Goal: Transaction & Acquisition: Purchase product/service

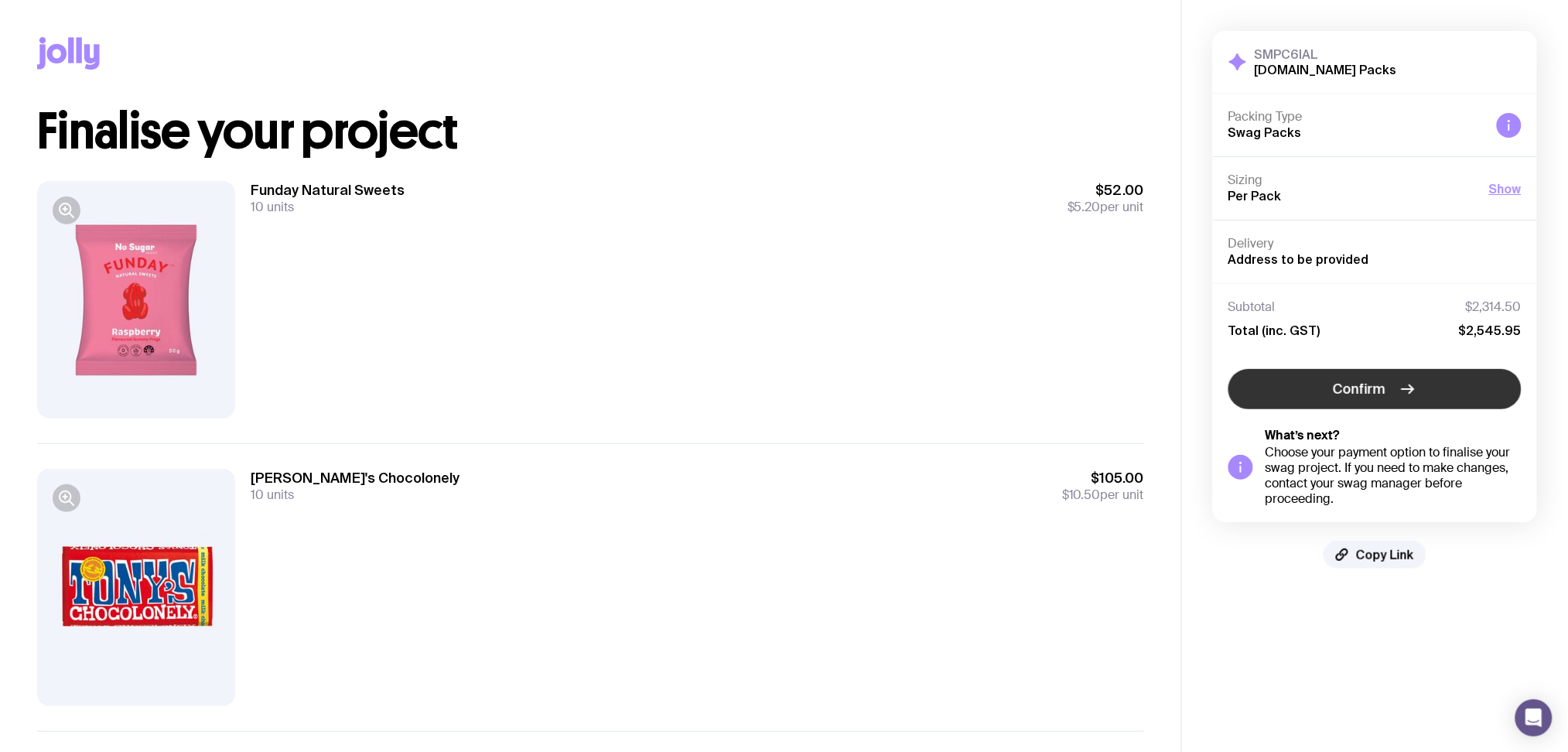
click at [1355, 379] on span "Confirm" at bounding box center [1359, 388] width 53 height 19
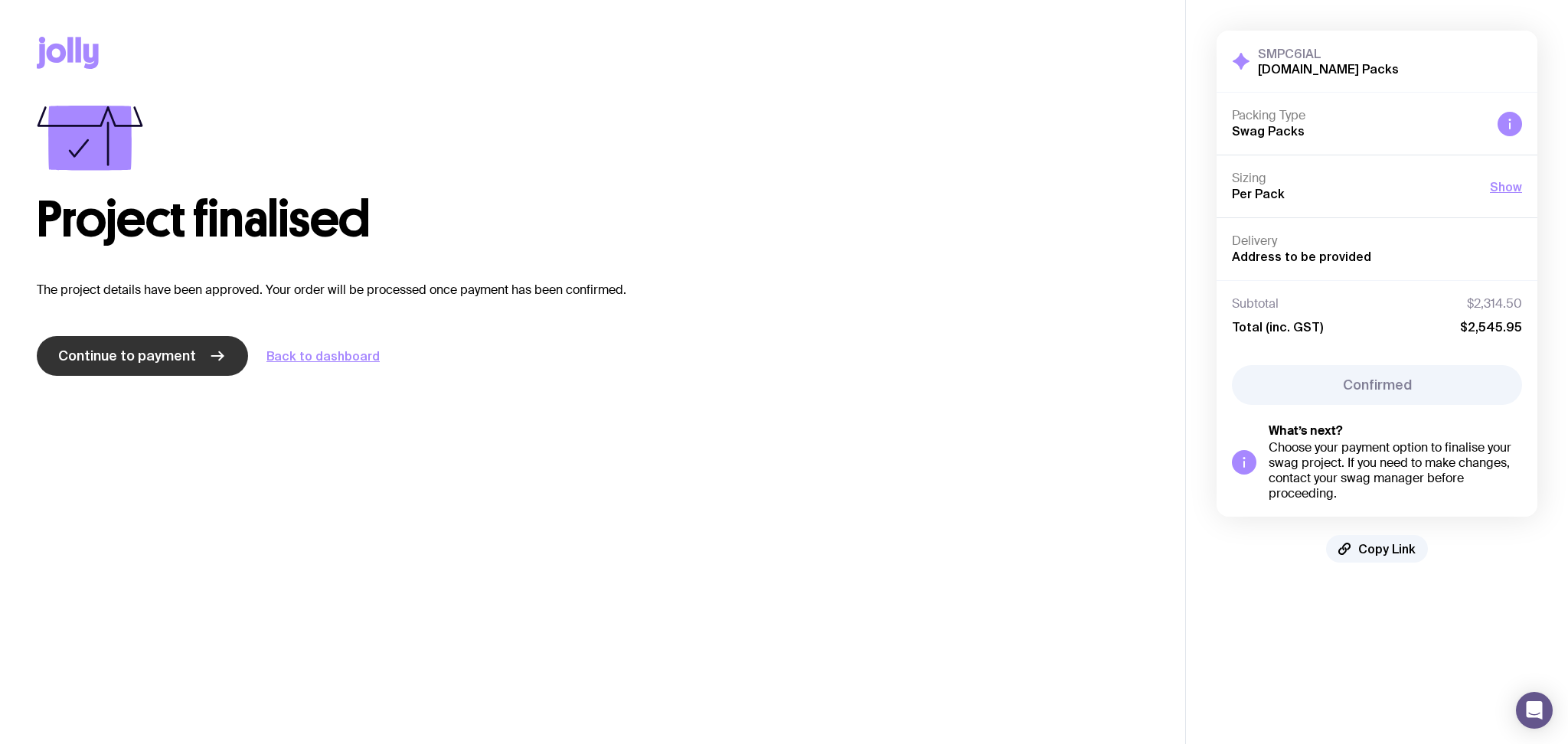
click at [210, 338] on link "Continue to payment" at bounding box center [142, 356] width 212 height 40
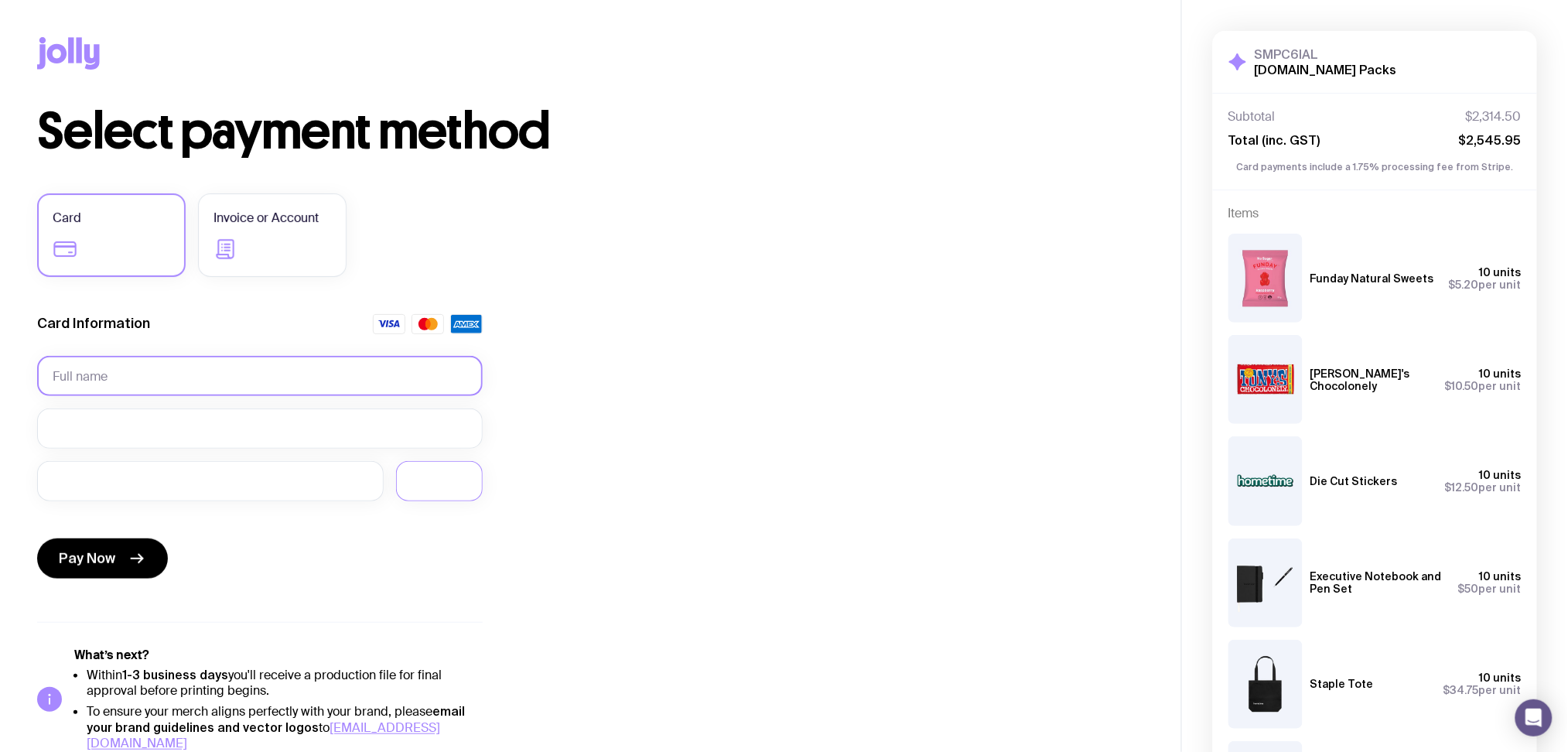
click at [290, 382] on input "text" at bounding box center [260, 376] width 445 height 40
type input "William Crock"
click at [132, 560] on icon "submit" at bounding box center [137, 558] width 19 height 19
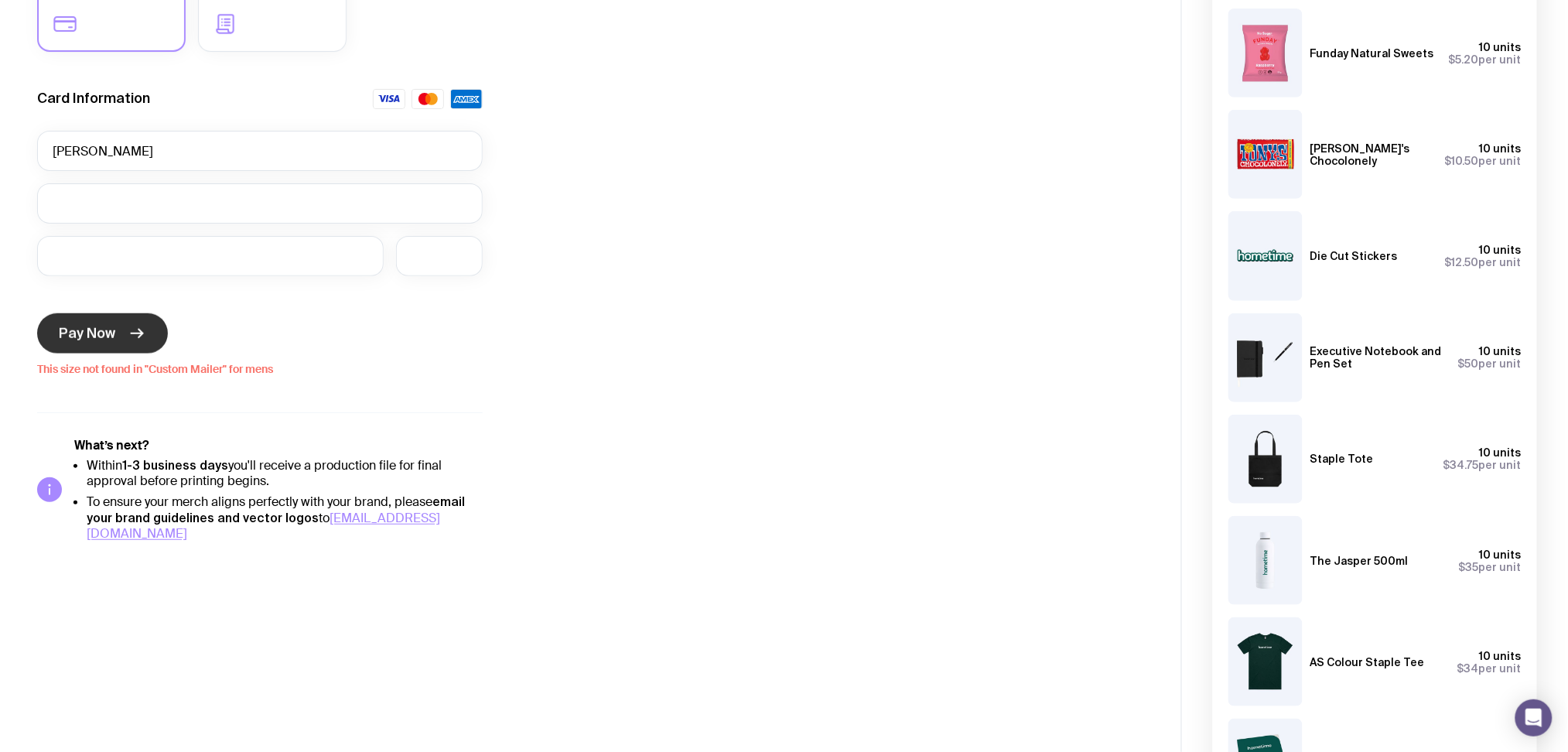
scroll to position [166, 0]
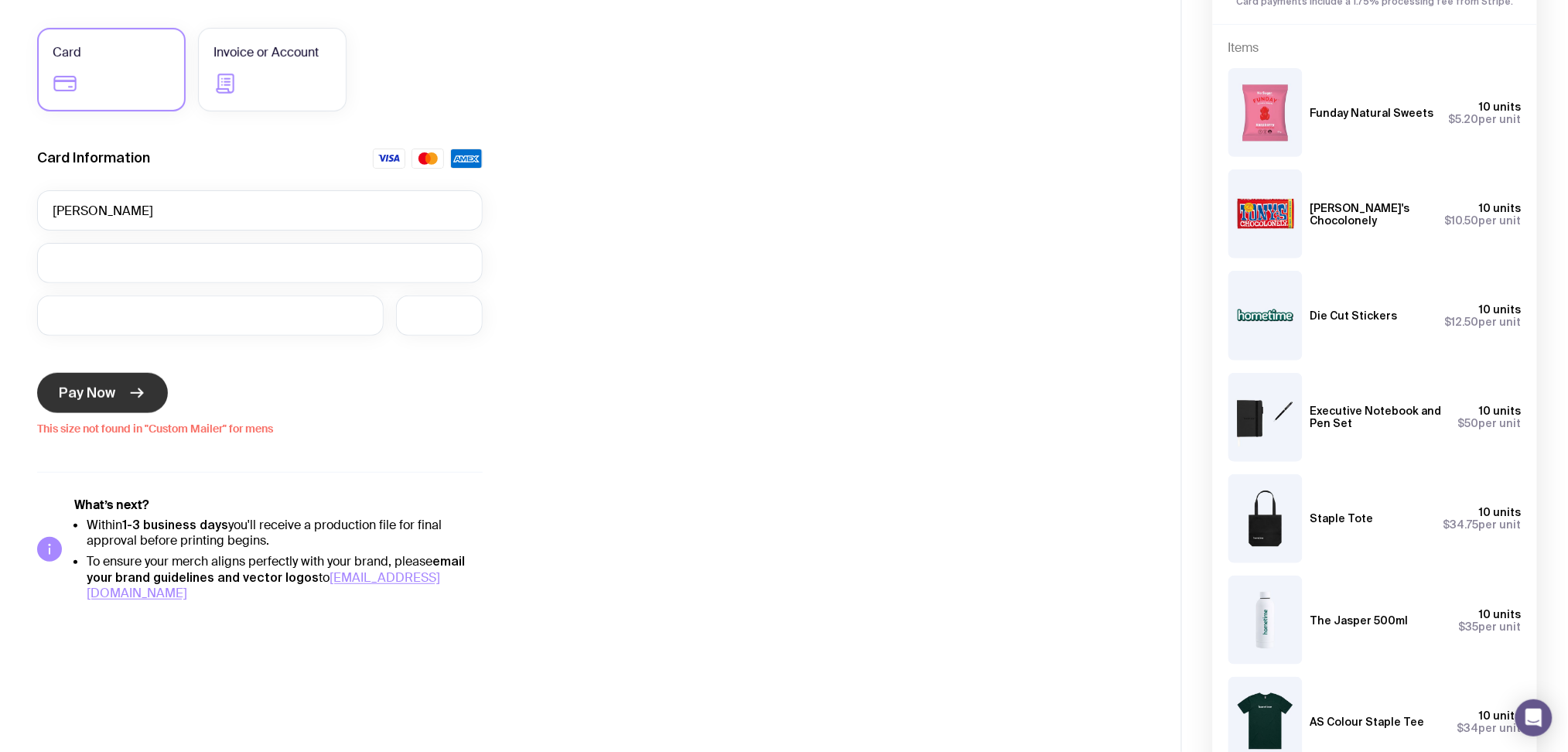
click at [118, 381] on button "Pay Now" at bounding box center [102, 392] width 131 height 40
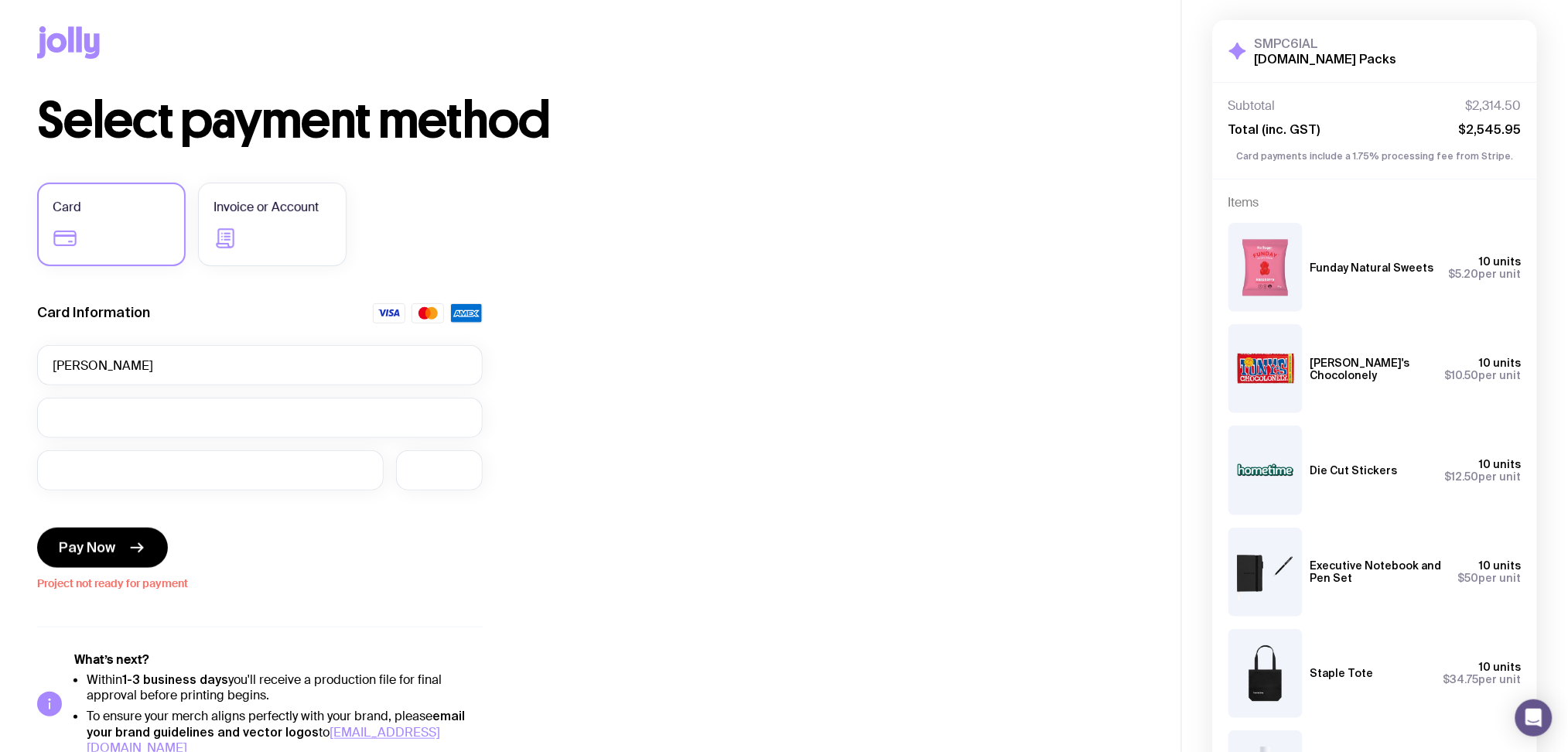
scroll to position [0, 0]
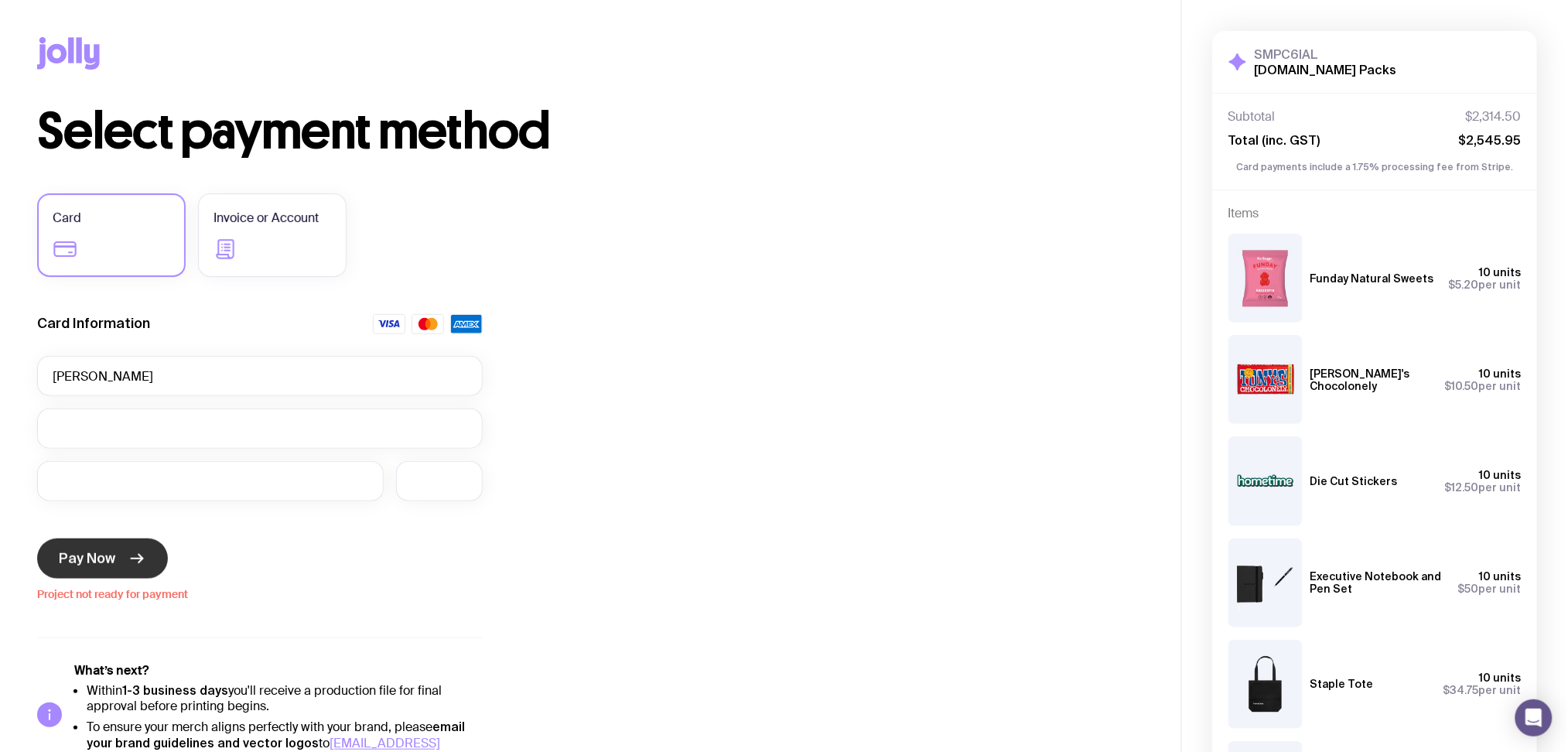
click at [137, 552] on icon "submit" at bounding box center [137, 558] width 19 height 19
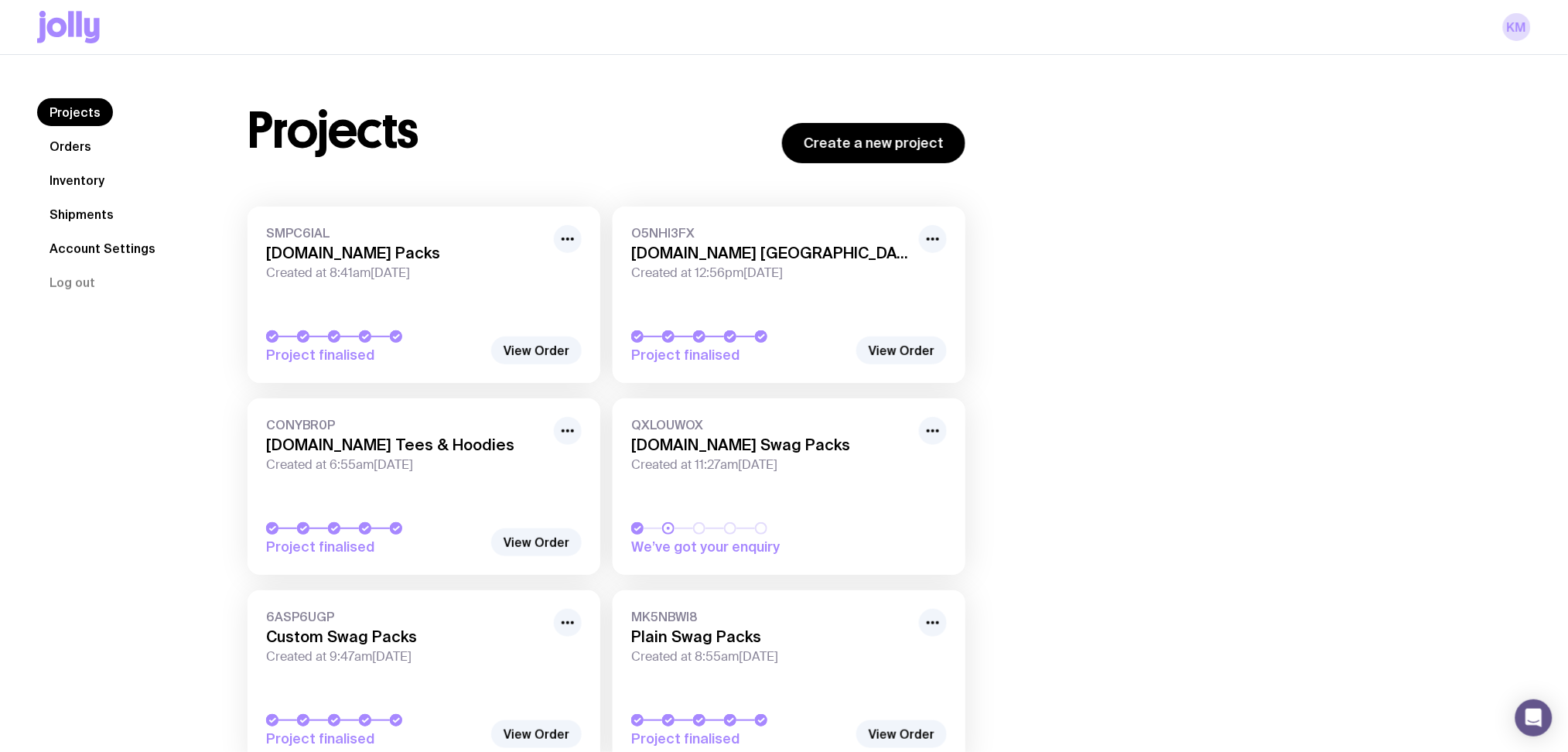
click at [67, 144] on link "Orders" at bounding box center [70, 146] width 67 height 28
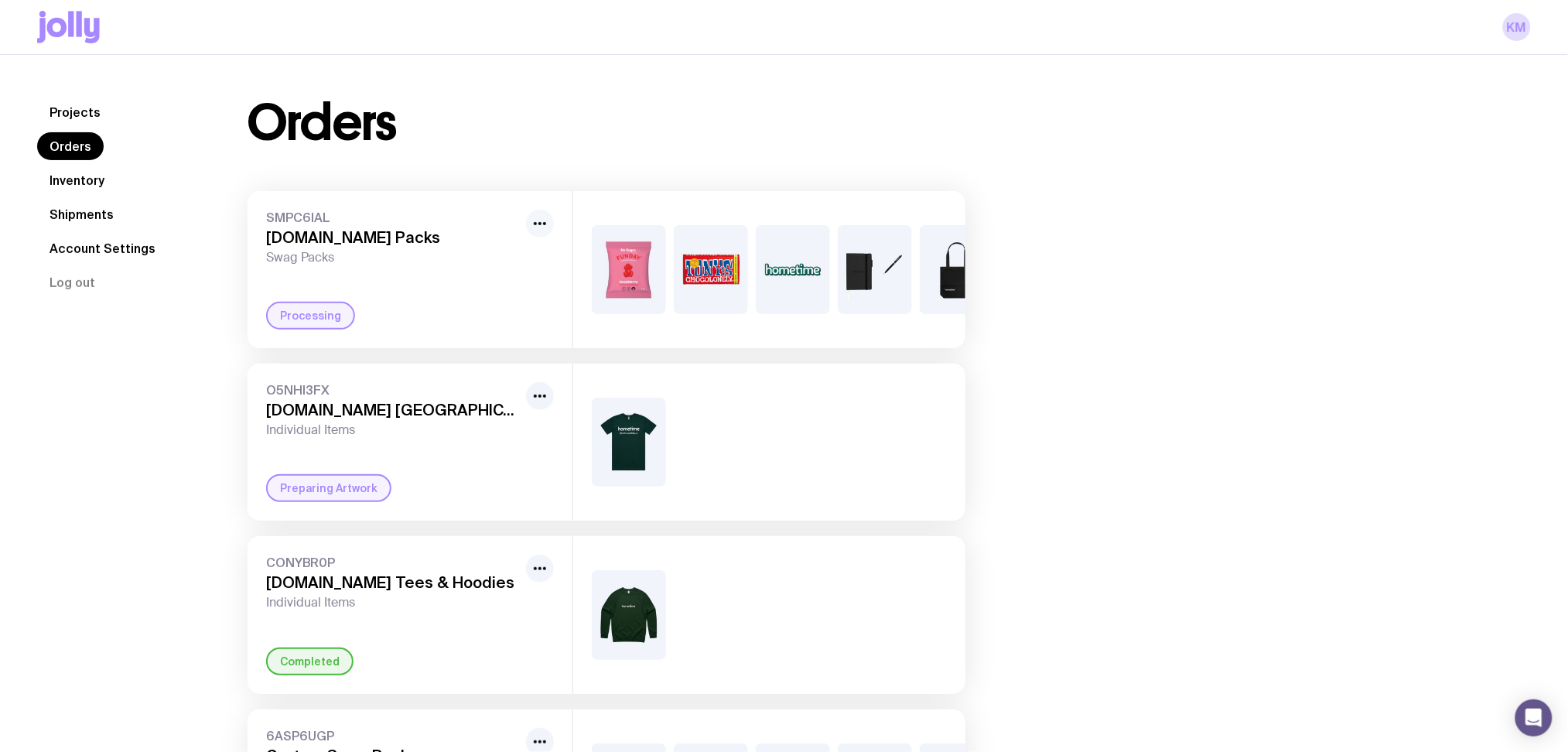
click at [549, 228] on button "button" at bounding box center [540, 224] width 28 height 28
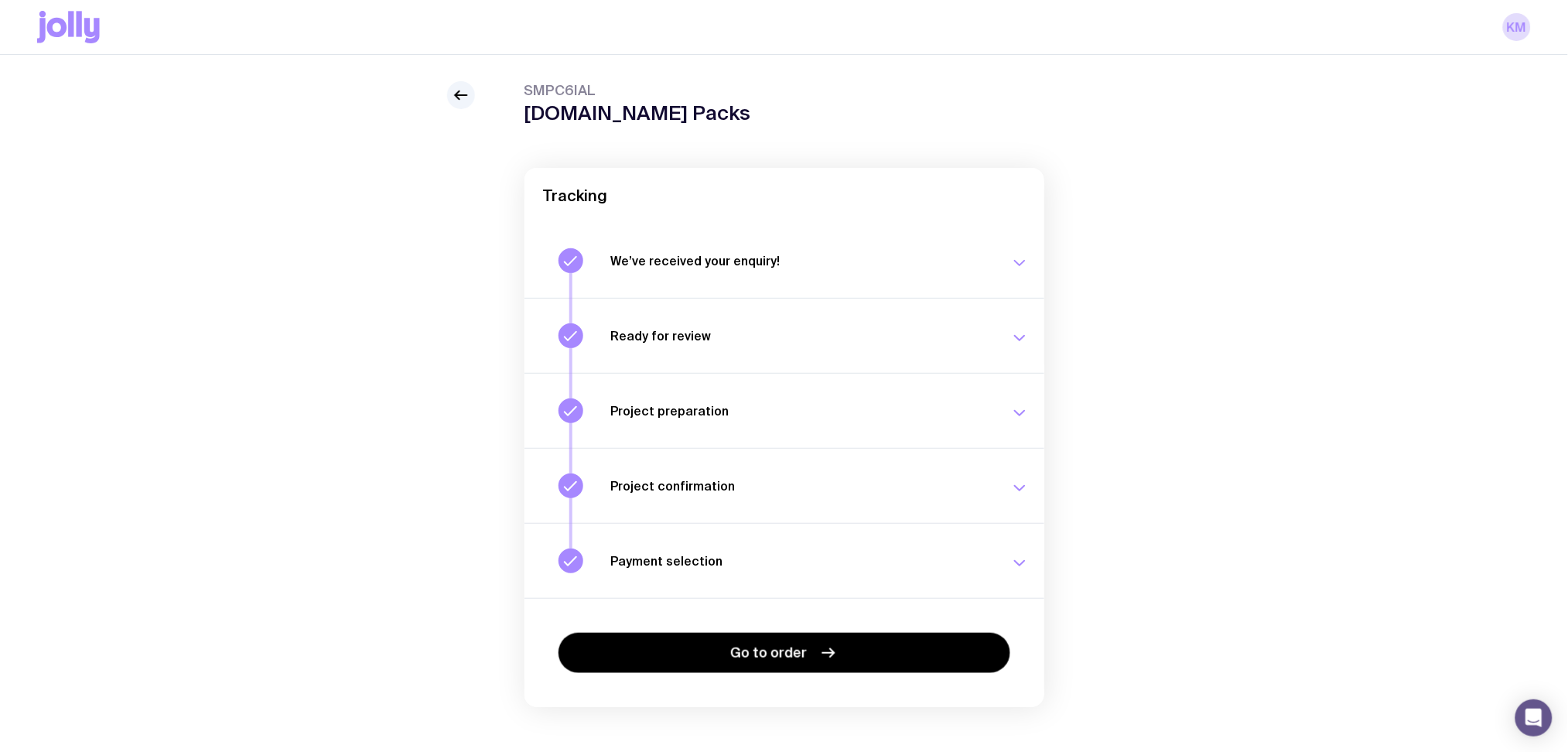
scroll to position [55, 0]
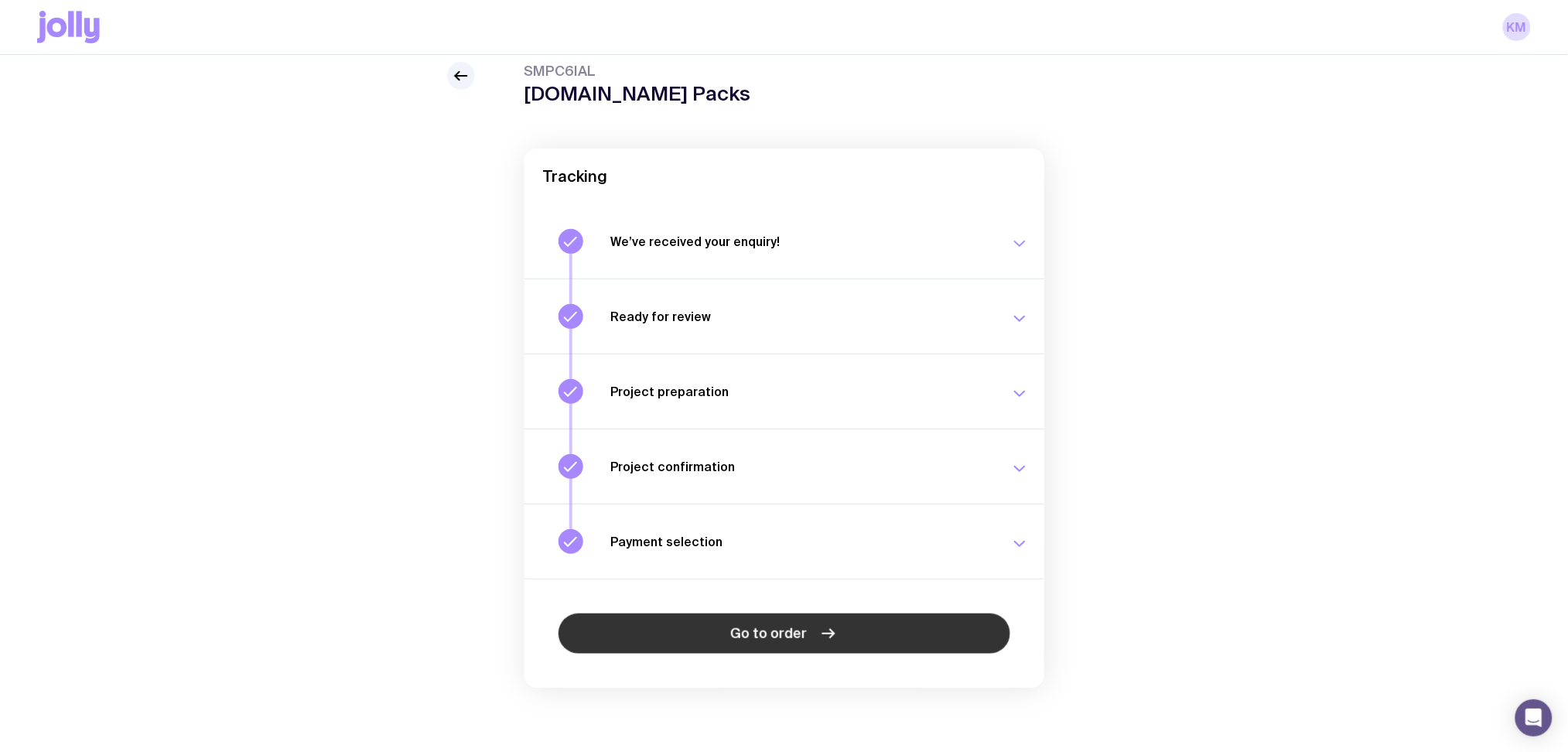
click at [814, 623] on link "Go to order" at bounding box center [784, 633] width 451 height 40
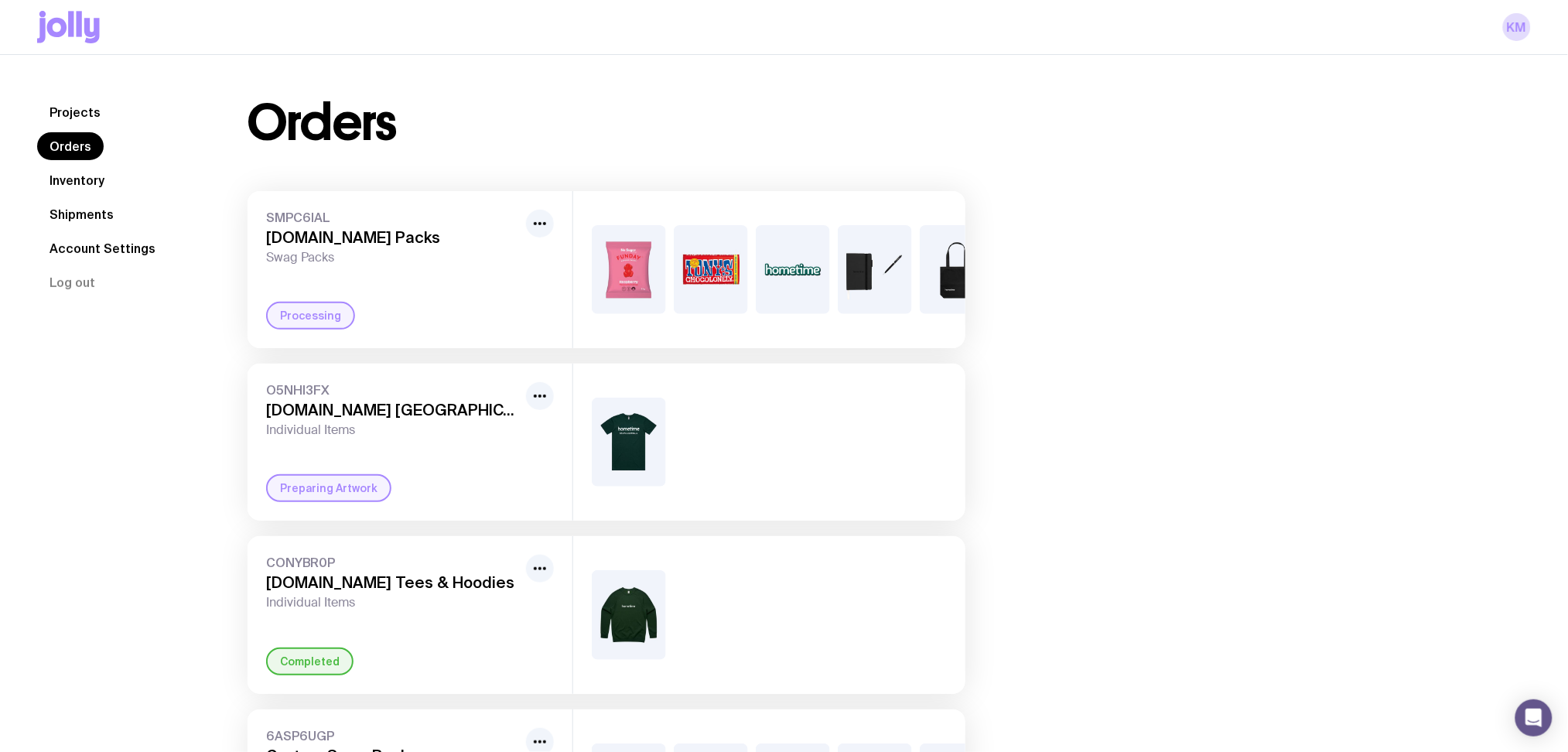
click at [104, 190] on link "Inventory" at bounding box center [77, 180] width 80 height 28
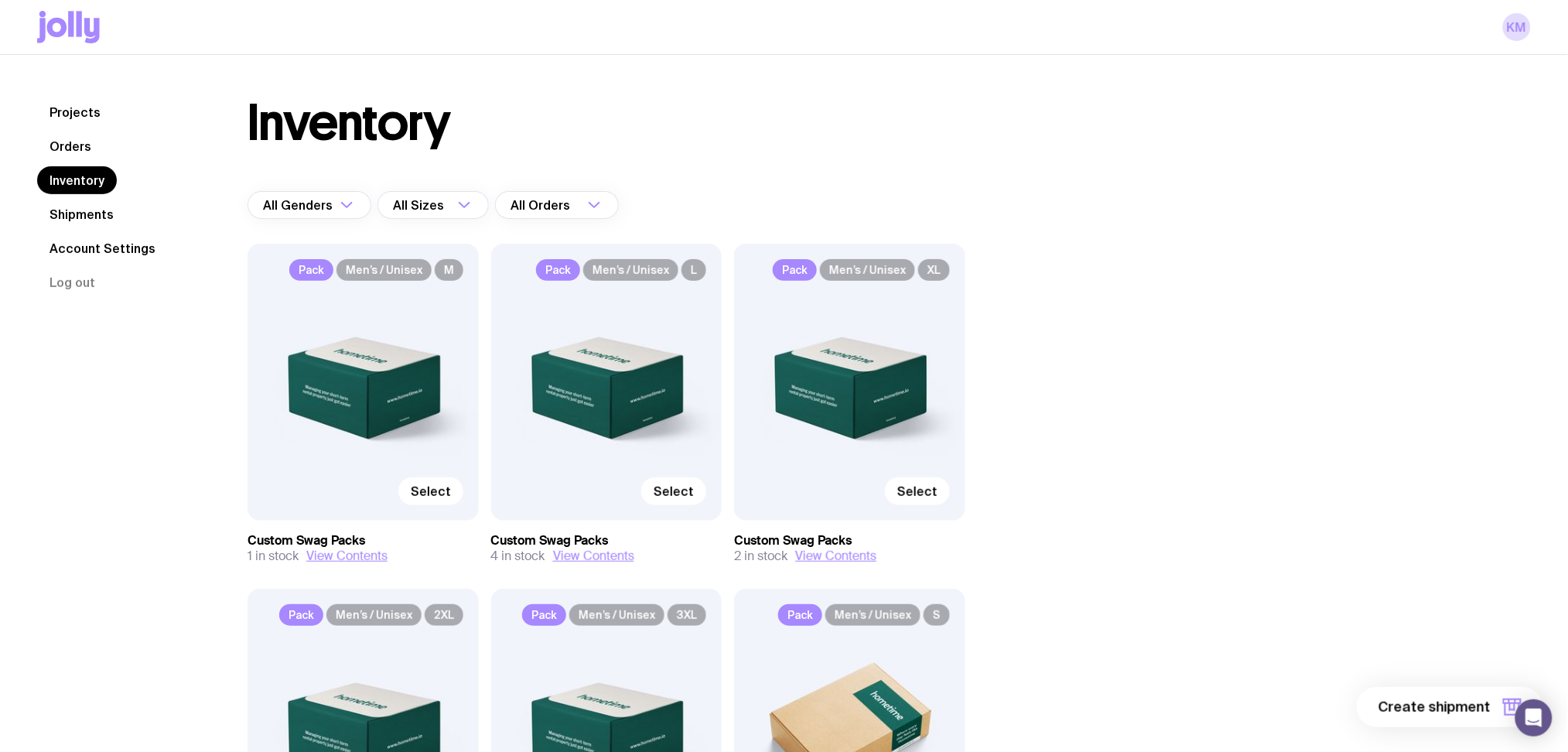
click at [95, 122] on link "Projects" at bounding box center [75, 112] width 76 height 28
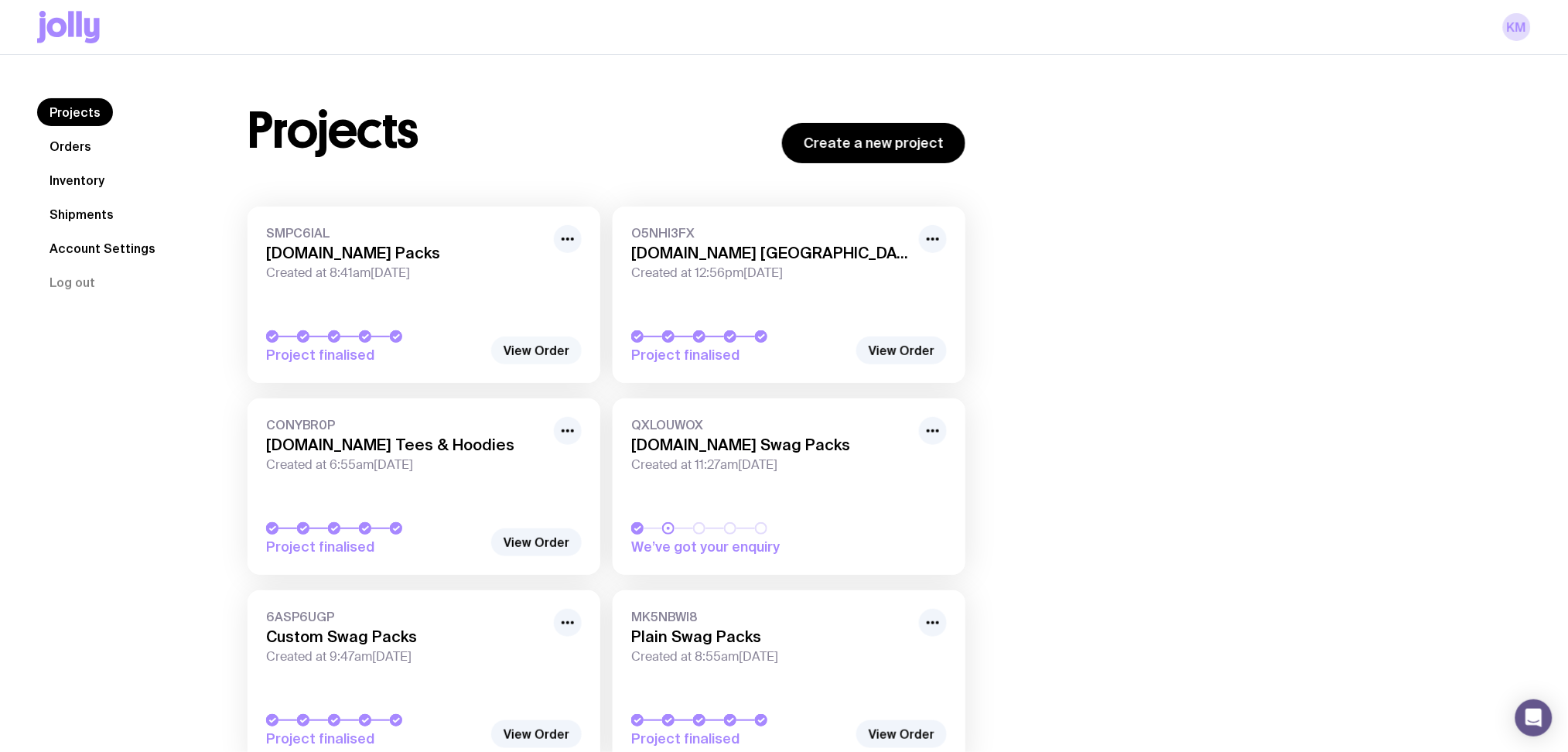
click at [555, 349] on link "View Order" at bounding box center [536, 351] width 91 height 28
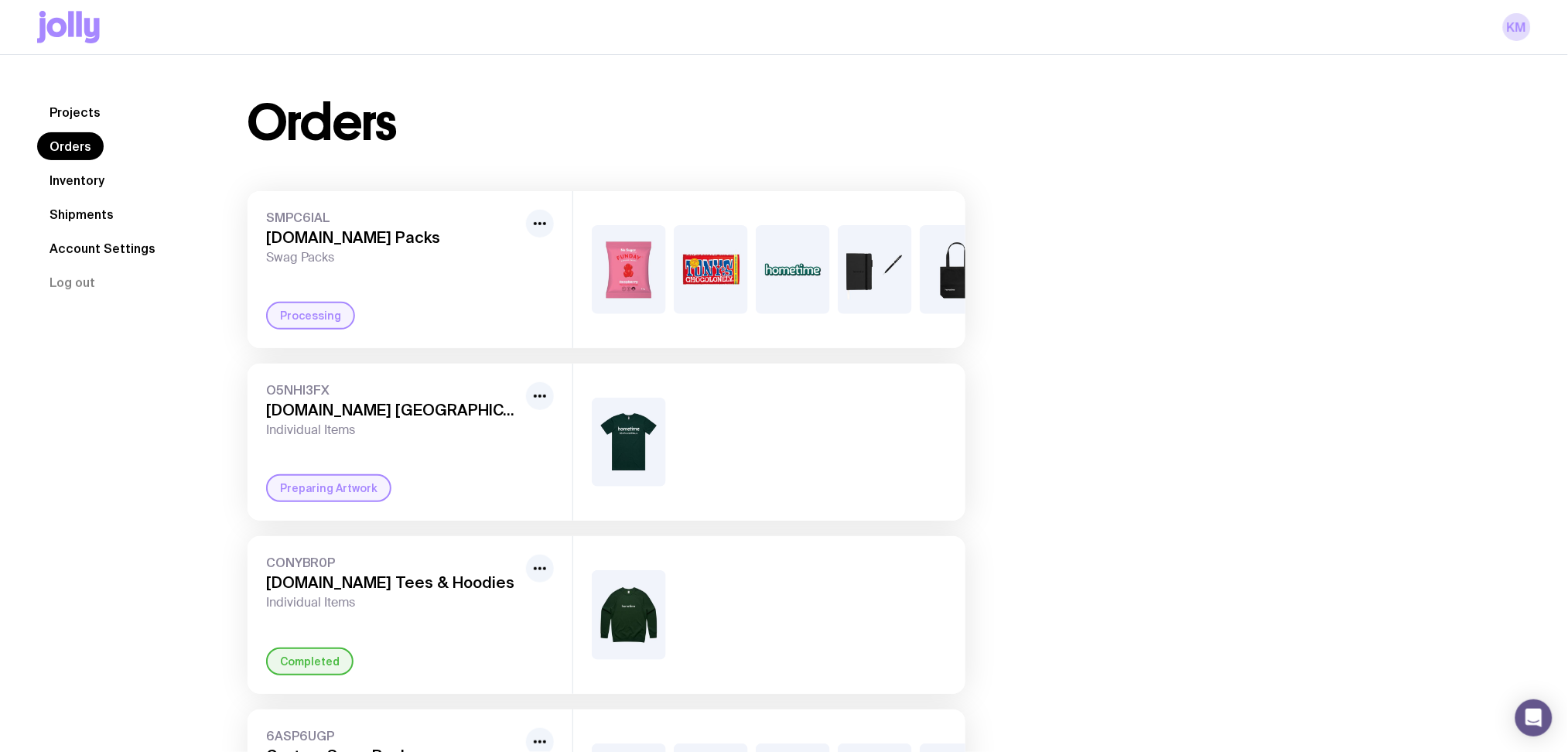
click at [60, 102] on link "Projects" at bounding box center [75, 112] width 76 height 28
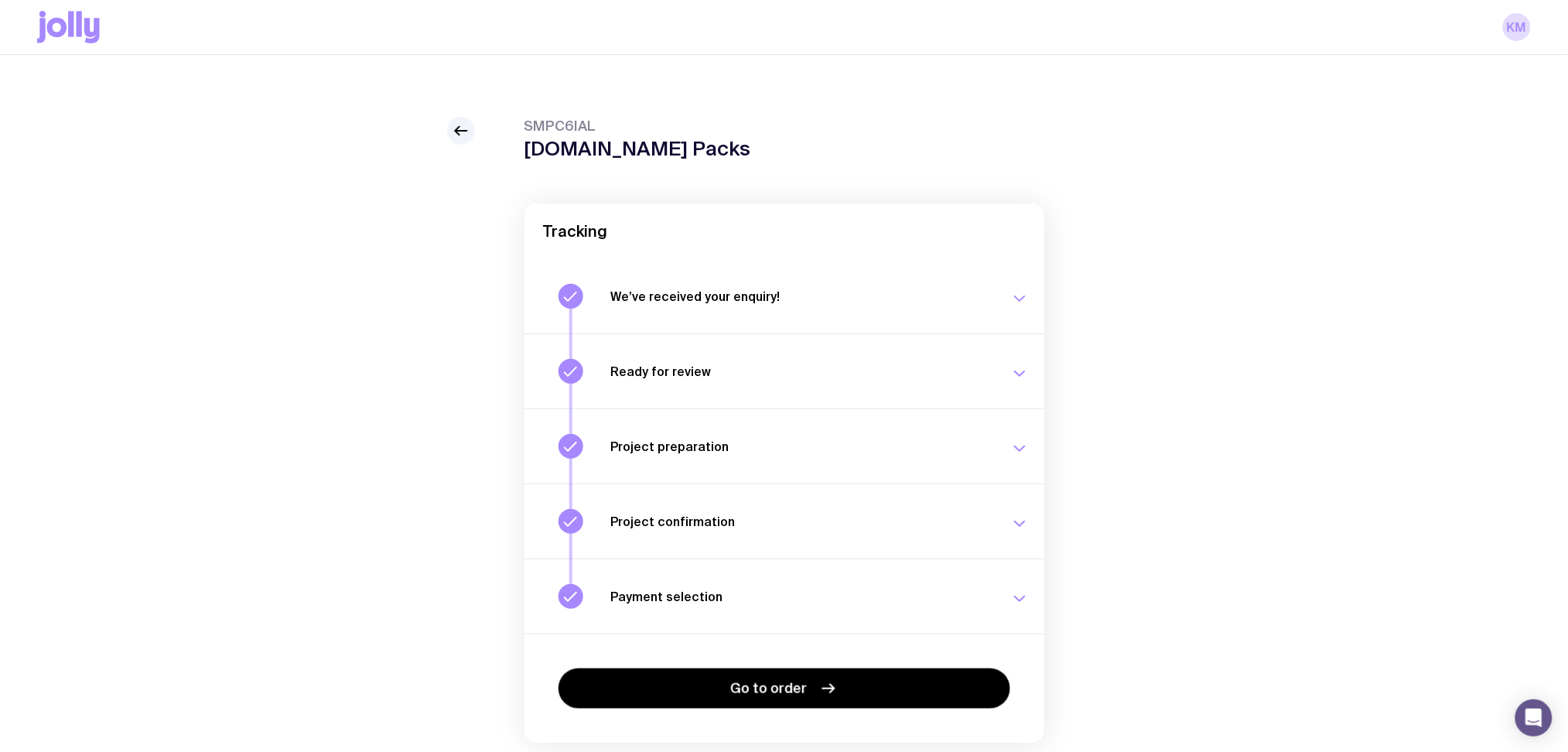
click at [913, 591] on div "Payment selection Choose your payment option to finalise your swag project. [DA…" at bounding box center [820, 596] width 417 height 25
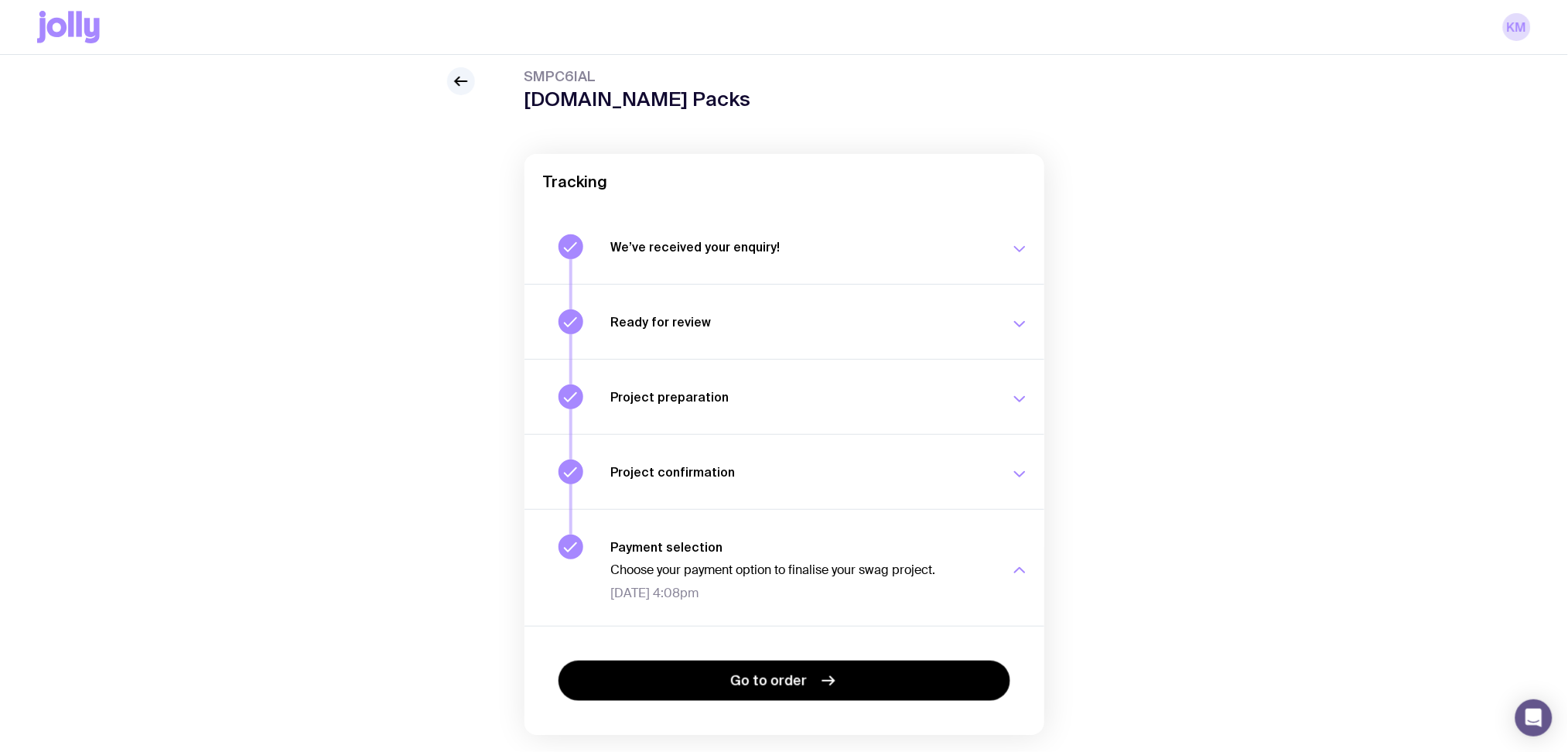
scroll to position [94, 0]
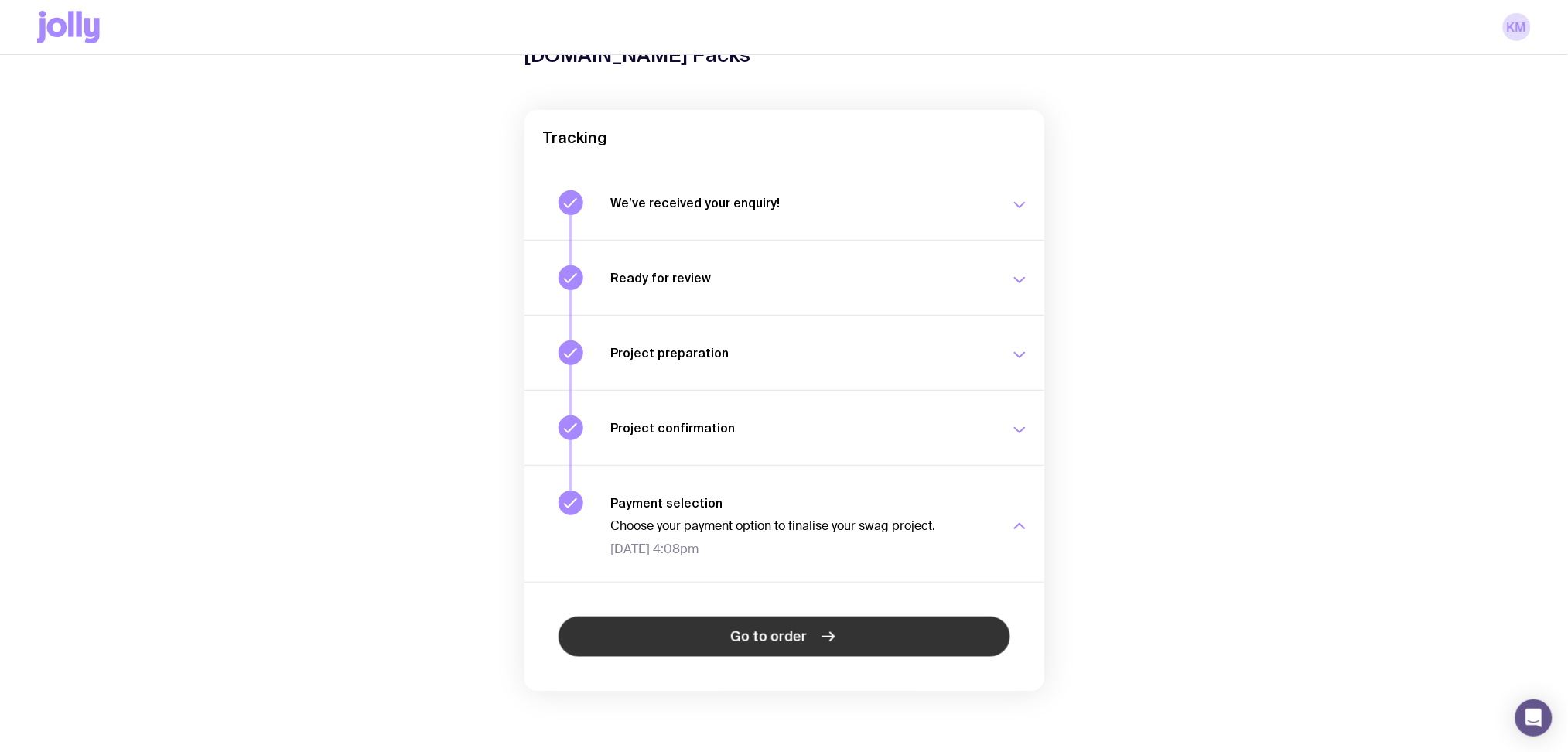
click at [800, 622] on link "Go to order" at bounding box center [784, 636] width 451 height 40
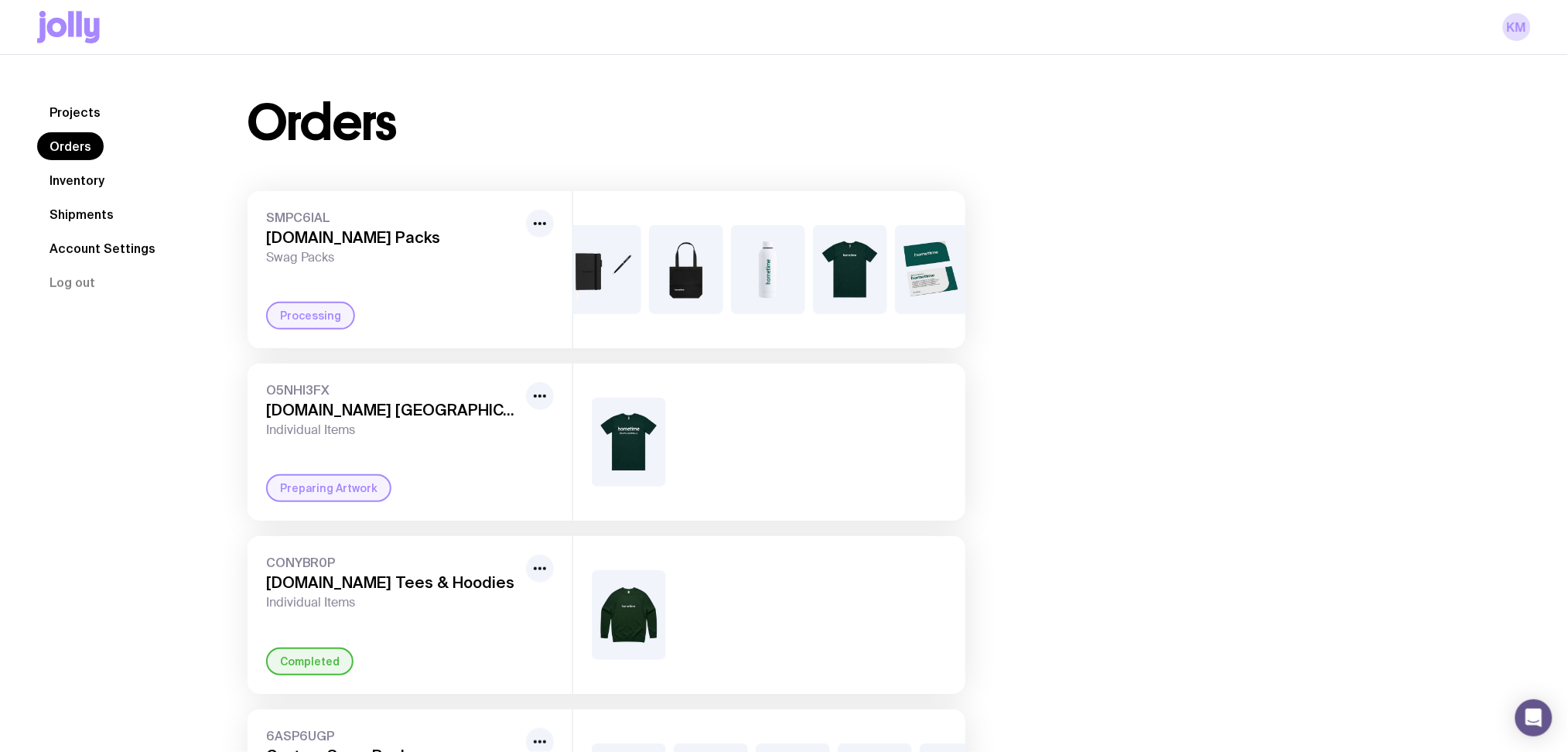
scroll to position [0, 320]
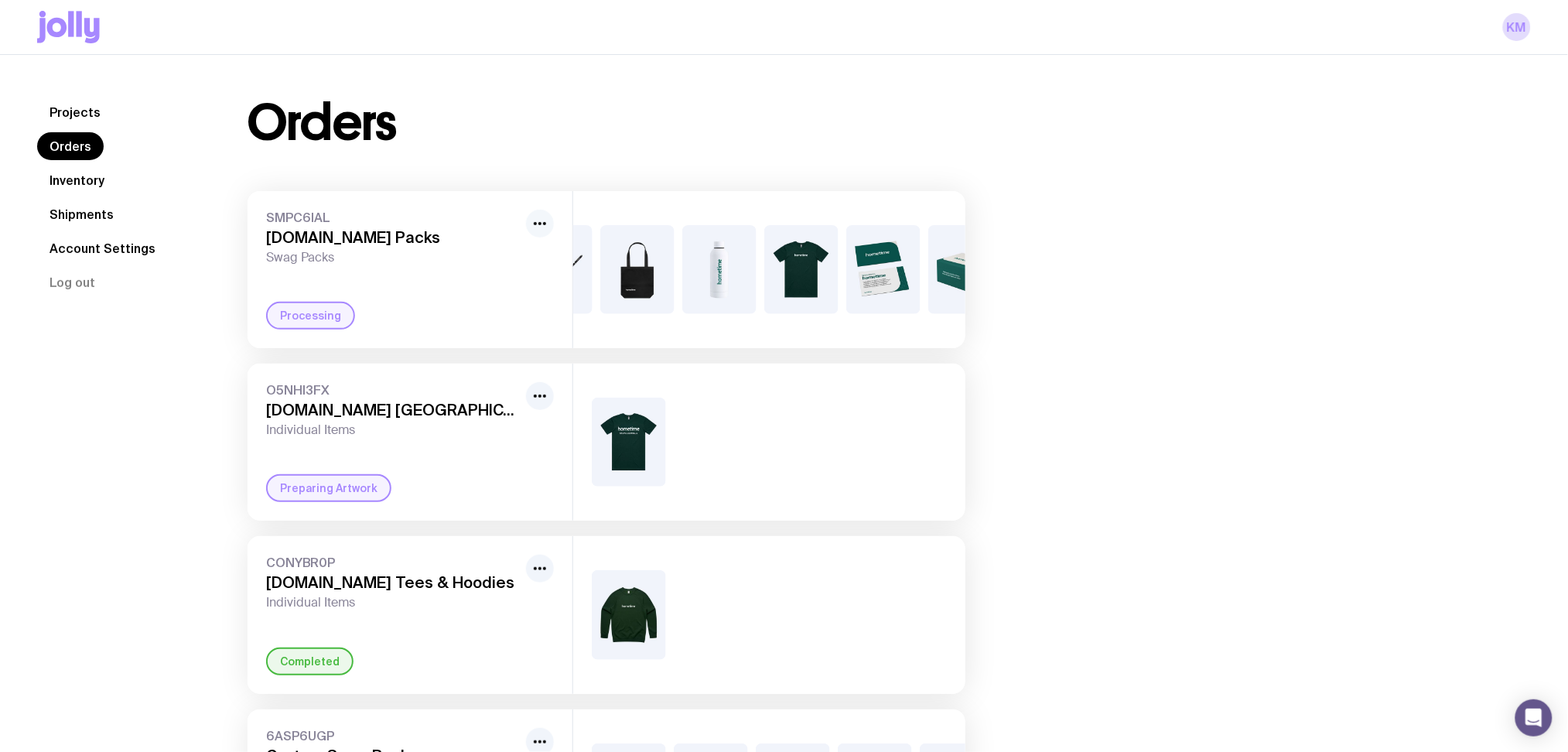
click at [544, 218] on icon "button" at bounding box center [539, 224] width 19 height 19
click at [413, 328] on div "Processing" at bounding box center [409, 316] width 288 height 28
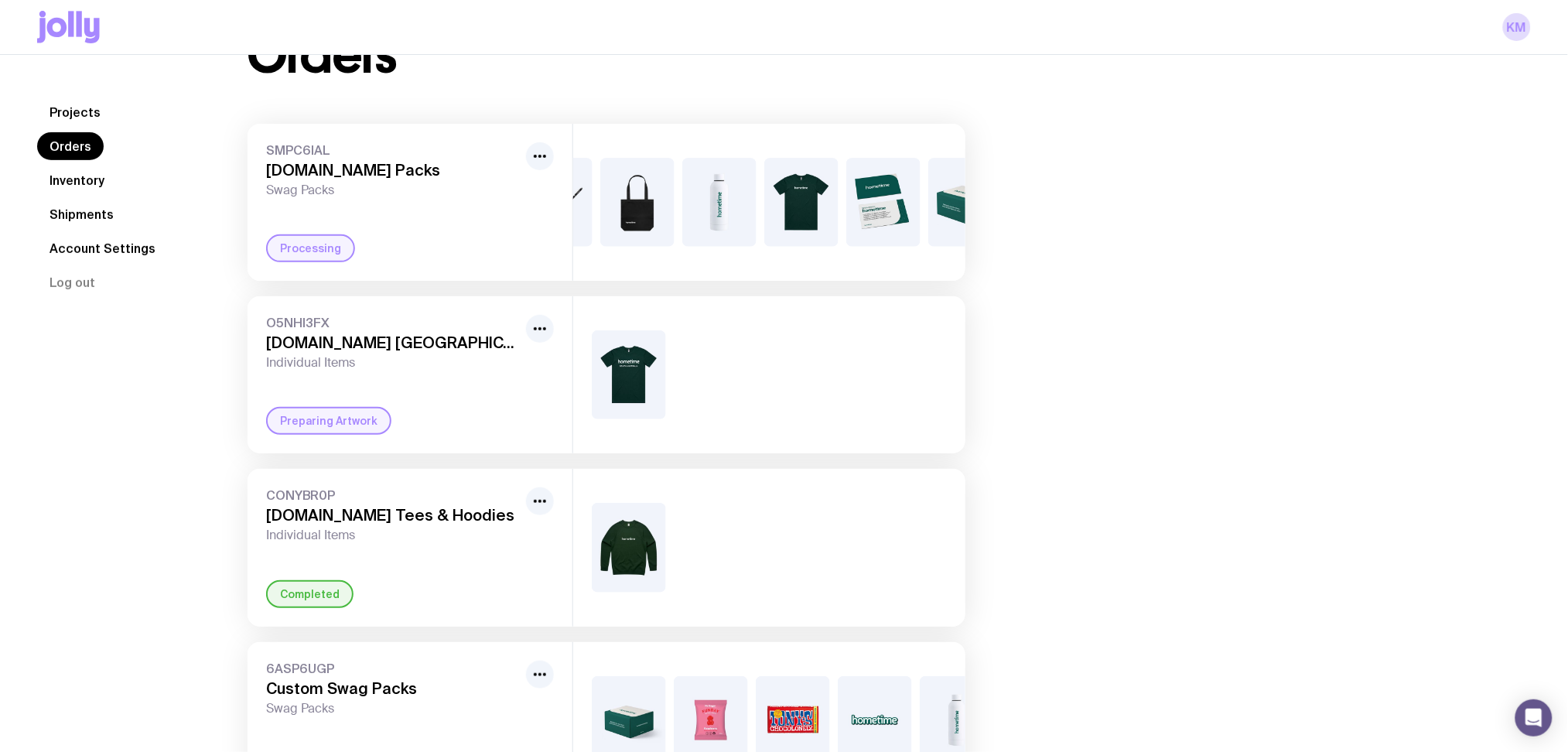
scroll to position [0, 0]
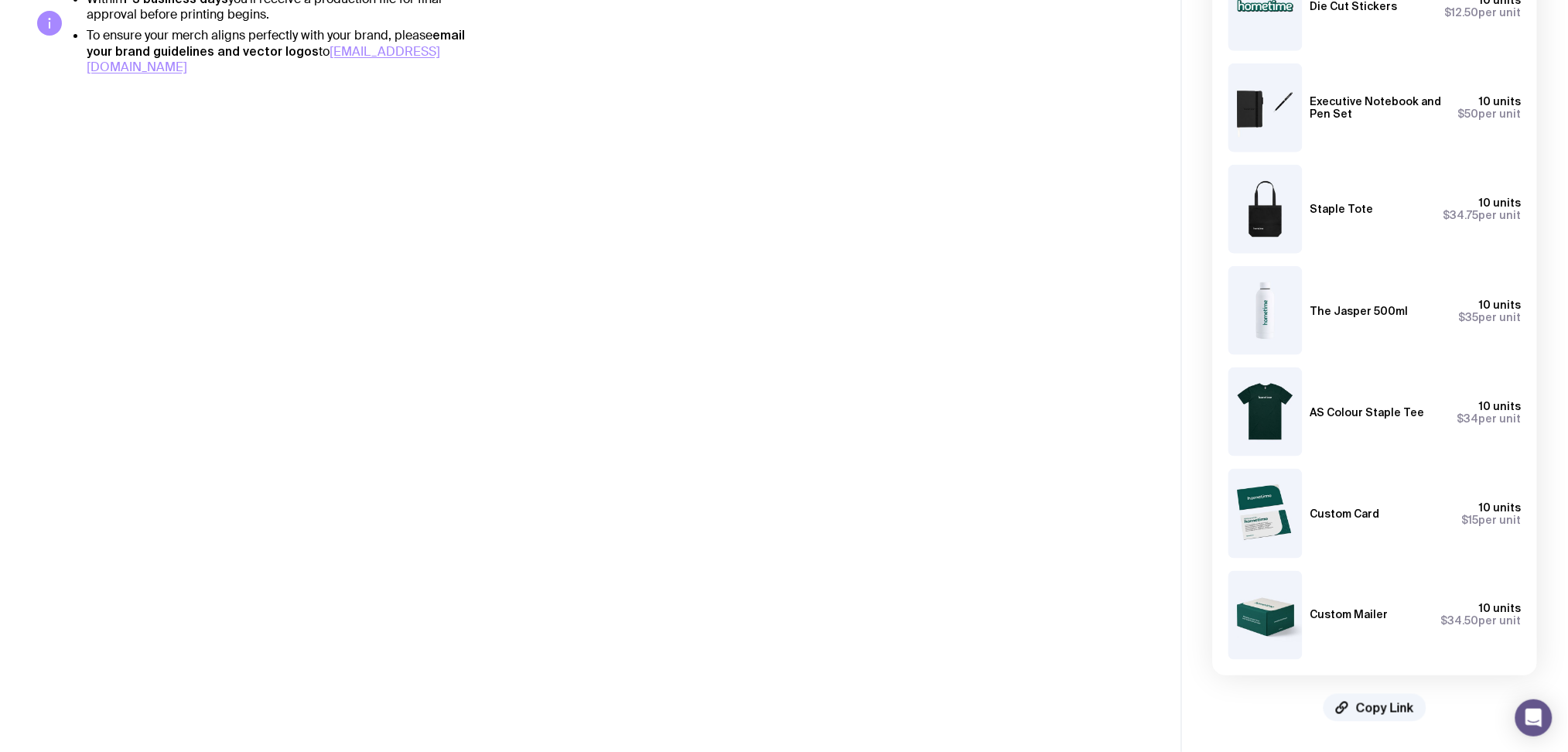
scroll to position [166, 0]
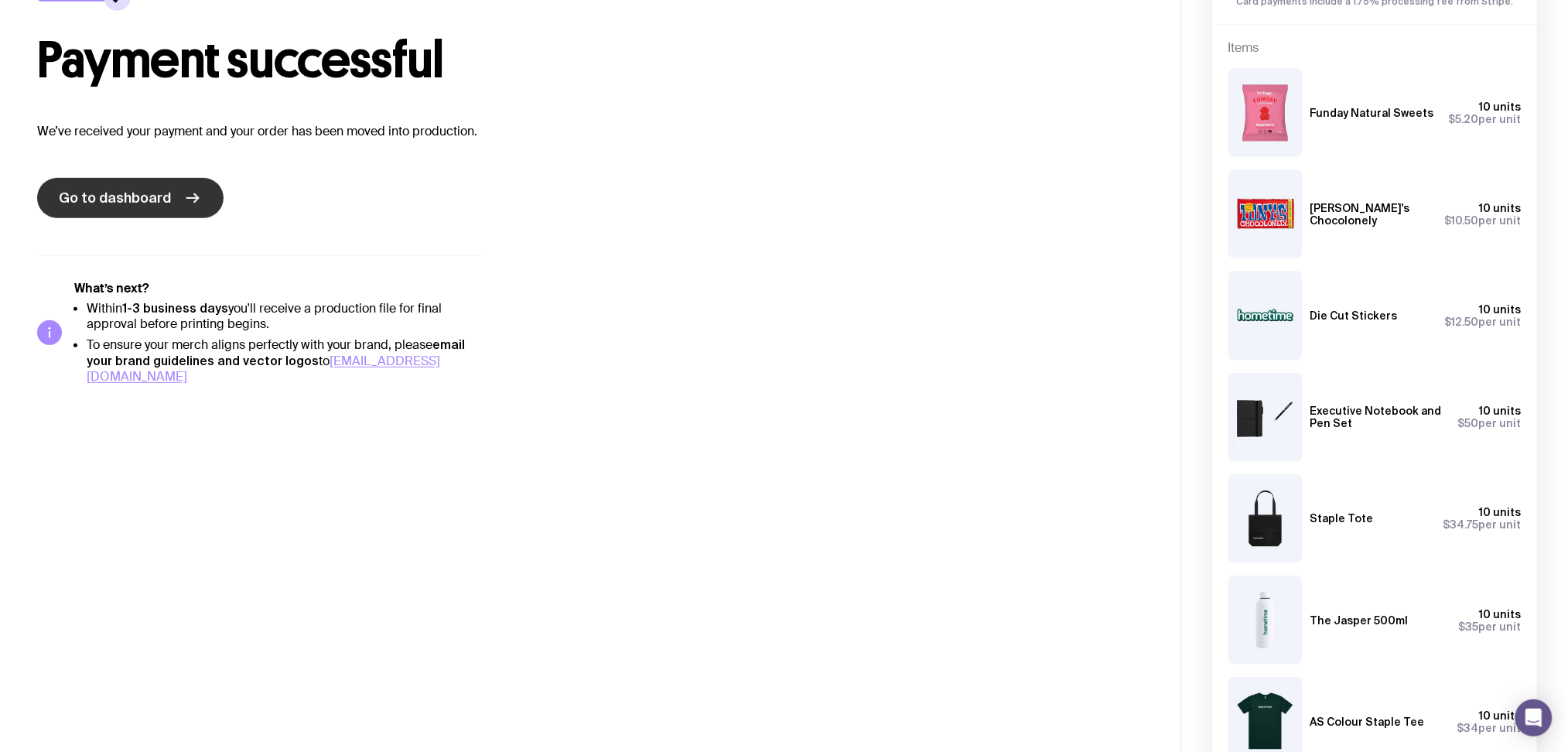
click at [163, 183] on link "Go to dashboard" at bounding box center [130, 198] width 187 height 40
